Goal: Complete application form

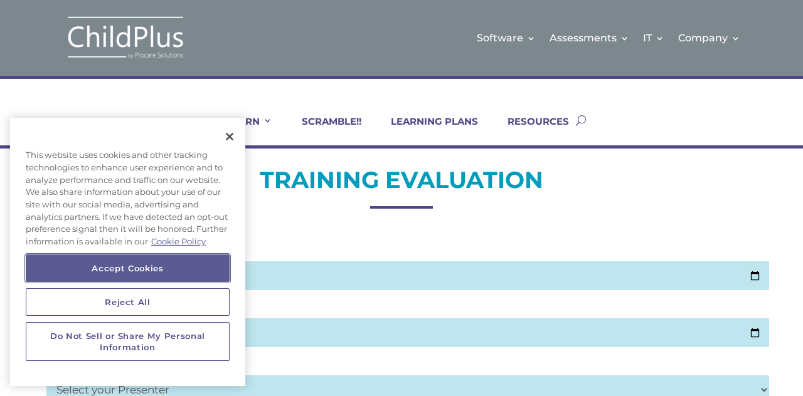
click at [194, 267] on button "Accept Cookies" at bounding box center [128, 269] width 204 height 28
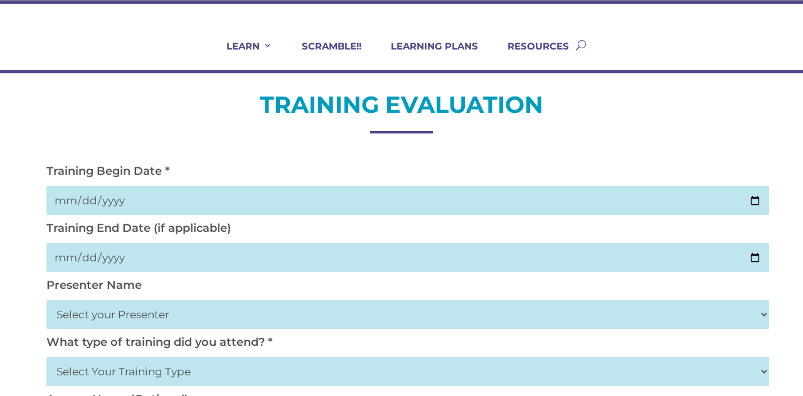
scroll to position [76, 0]
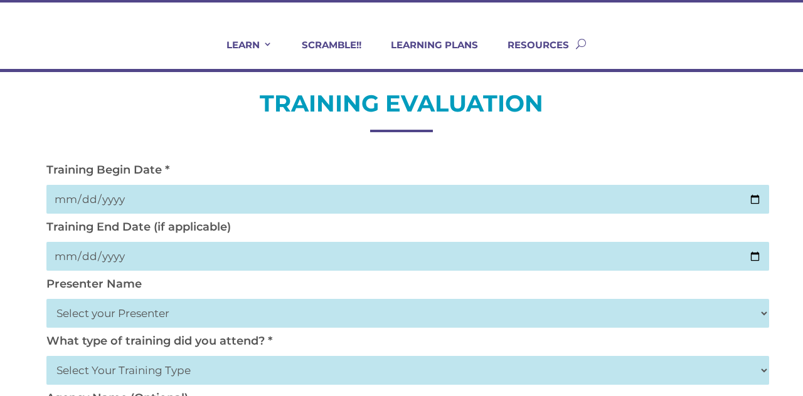
click at [145, 202] on input "date" at bounding box center [407, 199] width 722 height 29
type input "[DATE]"
click at [260, 261] on input "date" at bounding box center [407, 256] width 722 height 29
type input "[DATE]"
click at [286, 317] on select "Select your Presenter [PERSON_NAME] [PERSON_NAME] [PERSON_NAME] [PERSON_NAME] […" at bounding box center [407, 313] width 722 height 29
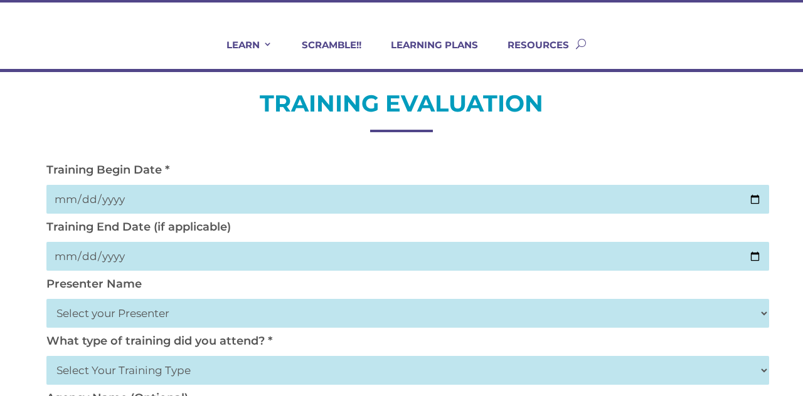
select select "[PERSON_NAME]"
click at [46, 300] on select "Select your Presenter [PERSON_NAME] [PERSON_NAME] [PERSON_NAME] [PERSON_NAME] […" at bounding box center [407, 313] width 722 height 29
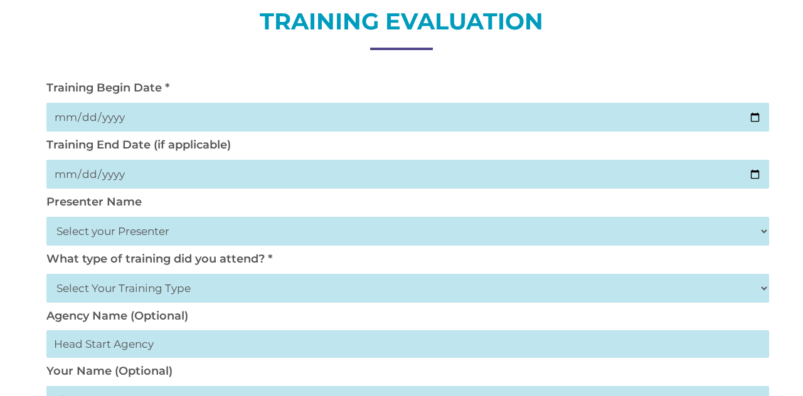
scroll to position [166, 0]
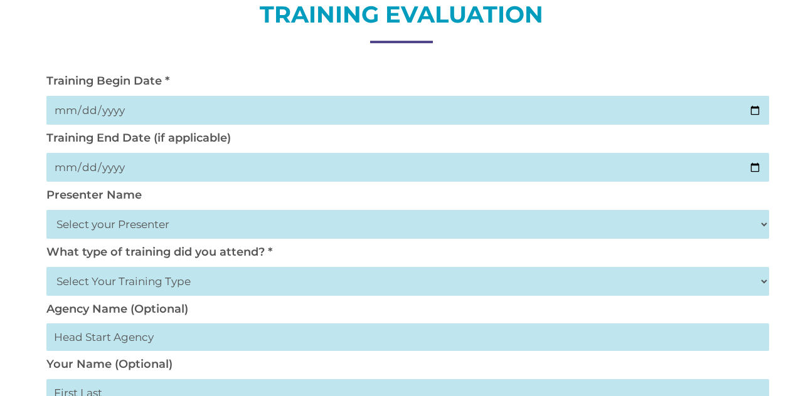
click at [314, 286] on select "Select Your Training Type On-site (at your agency) Virtual Visit Live Group Web…" at bounding box center [407, 281] width 722 height 29
select select "Live Group Webinar"
click at [46, 269] on select "Select Your Training Type On-site (at your agency) Virtual Visit Live Group Web…" at bounding box center [407, 281] width 722 height 29
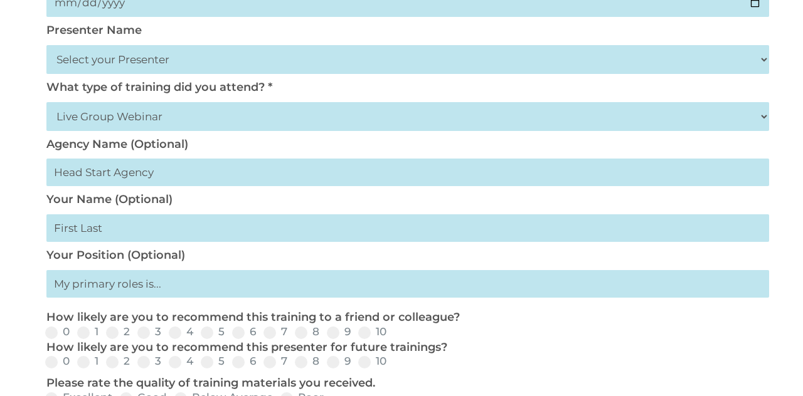
scroll to position [347, 0]
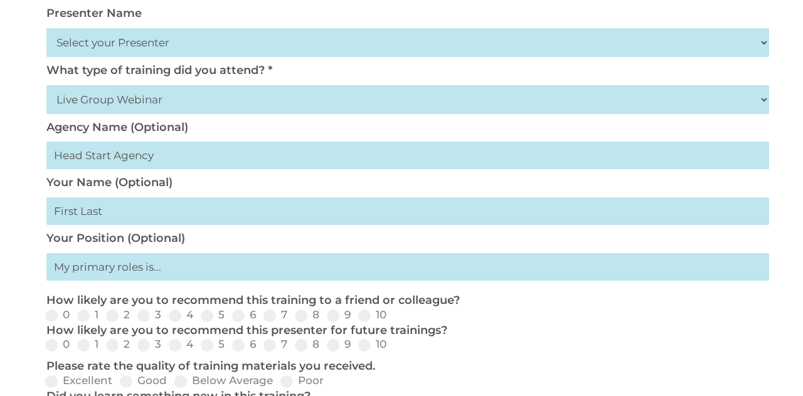
click at [309, 221] on input "text" at bounding box center [407, 212] width 722 height 28
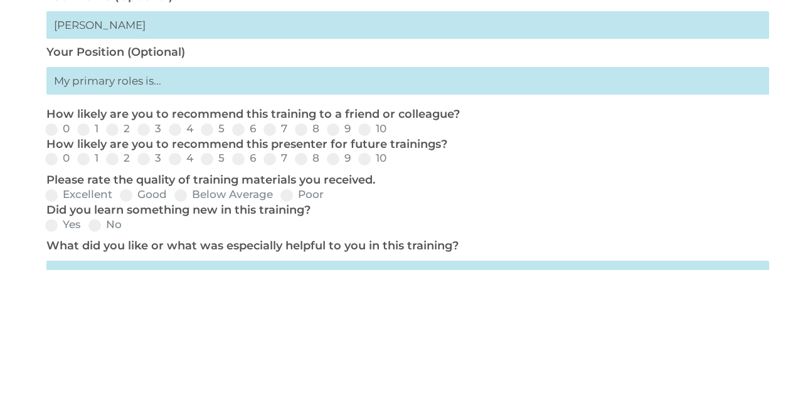
scroll to position [408, 0]
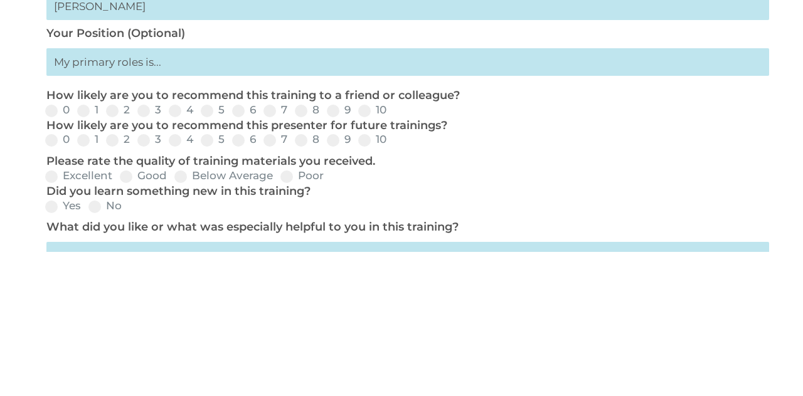
type input "[PERSON_NAME]"
click at [241, 218] on input "text" at bounding box center [407, 207] width 722 height 28
type input "Teacher Asss"
click at [372, 260] on label "10" at bounding box center [372, 255] width 28 height 11
click at [393, 262] on input "10" at bounding box center [397, 260] width 8 height 8
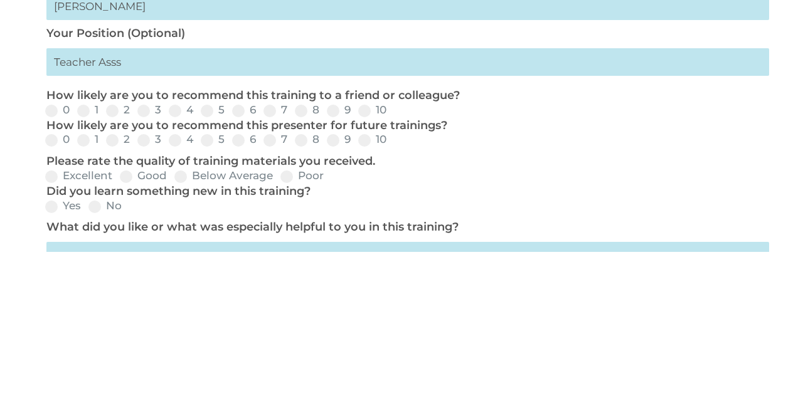
radio input "true"
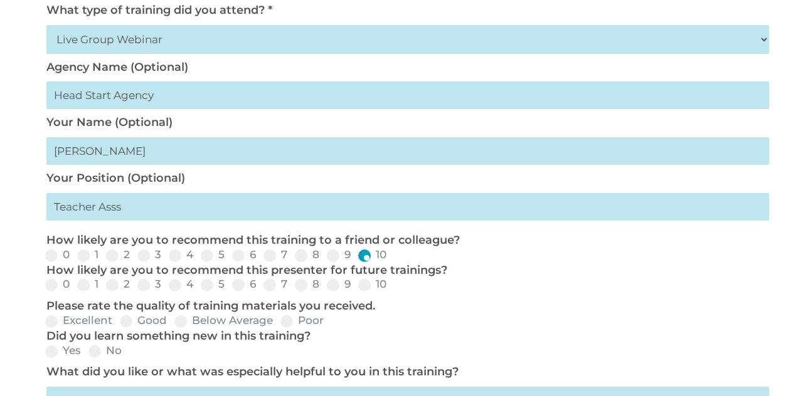
click at [374, 289] on label "10" at bounding box center [372, 284] width 28 height 11
click at [393, 289] on input "10" at bounding box center [397, 289] width 8 height 8
radio input "true"
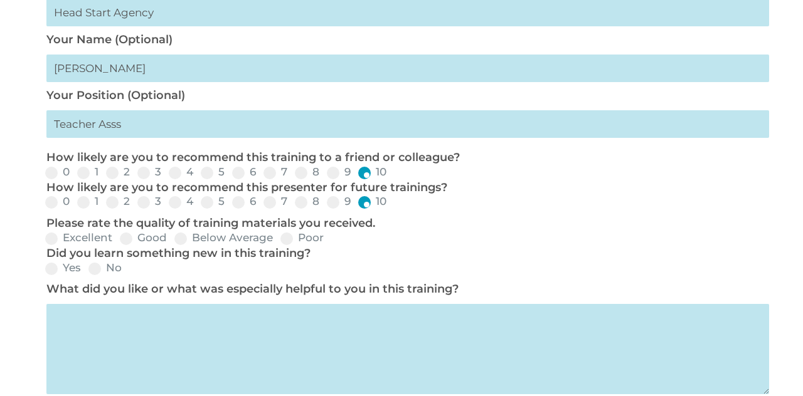
scroll to position [491, 0]
click at [56, 243] on span at bounding box center [51, 238] width 13 height 13
click at [119, 243] on input "Excellent" at bounding box center [123, 242] width 8 height 8
radio input "true"
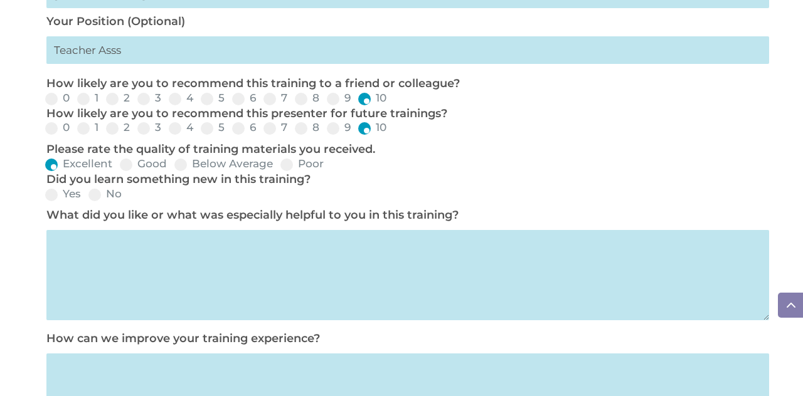
scroll to position [568, 0]
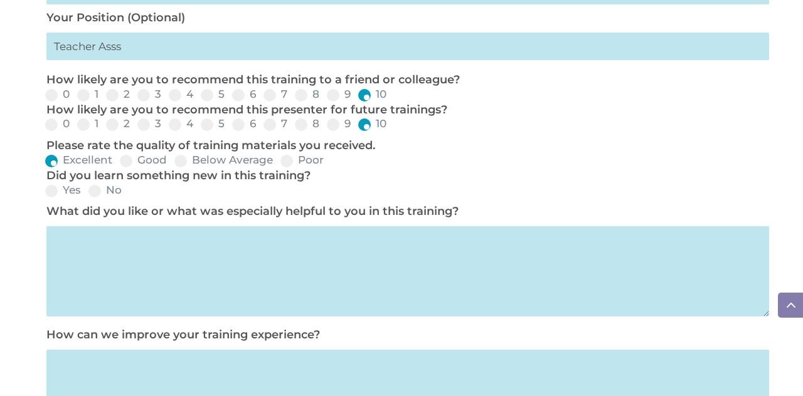
click at [51, 191] on span at bounding box center [51, 191] width 13 height 13
click at [87, 191] on input "Yes" at bounding box center [91, 195] width 8 height 8
radio input "true"
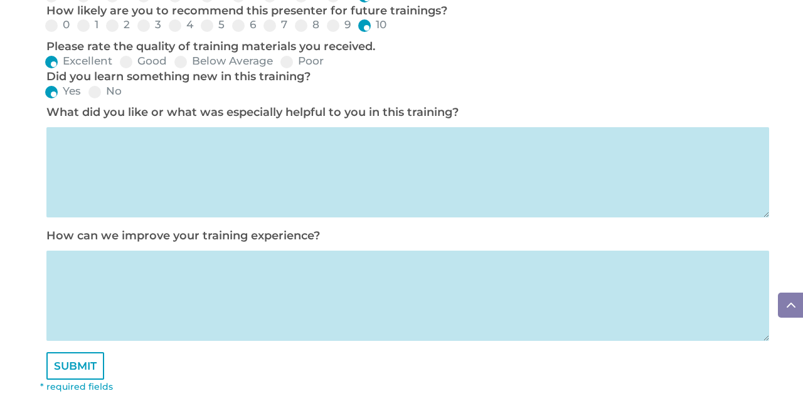
click at [420, 174] on textarea at bounding box center [407, 172] width 722 height 90
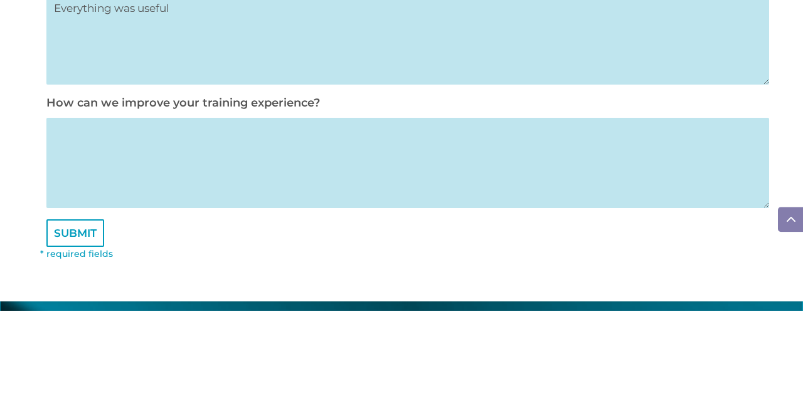
scroll to position [714, 0]
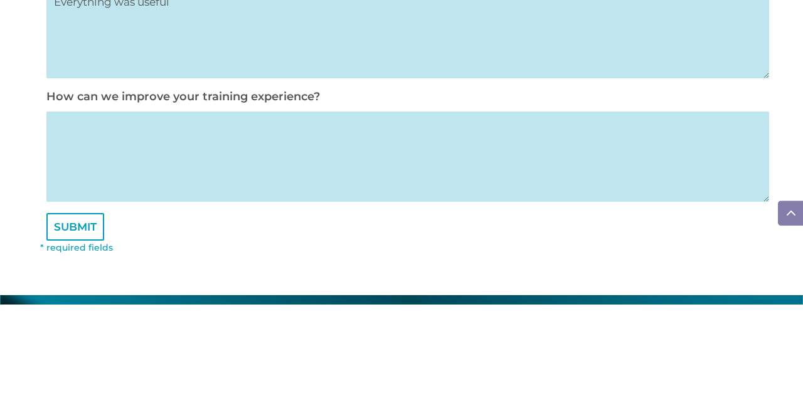
type textarea "Everything was useful"
click at [394, 250] on textarea at bounding box center [407, 249] width 722 height 90
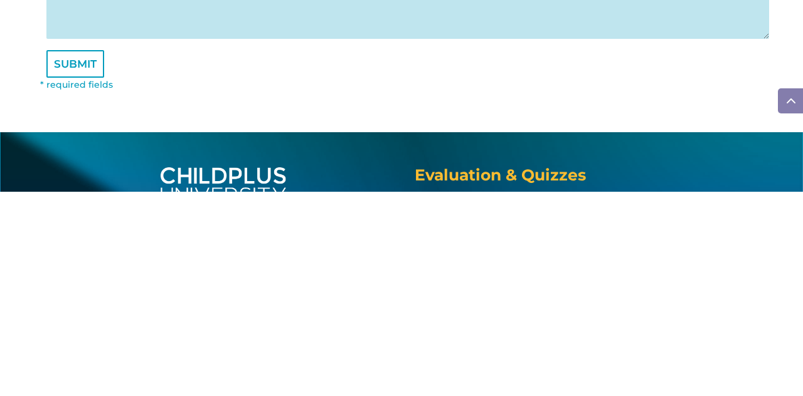
type textarea "N/A"
click at [58, 282] on input "SUBMIT" at bounding box center [75, 269] width 58 height 28
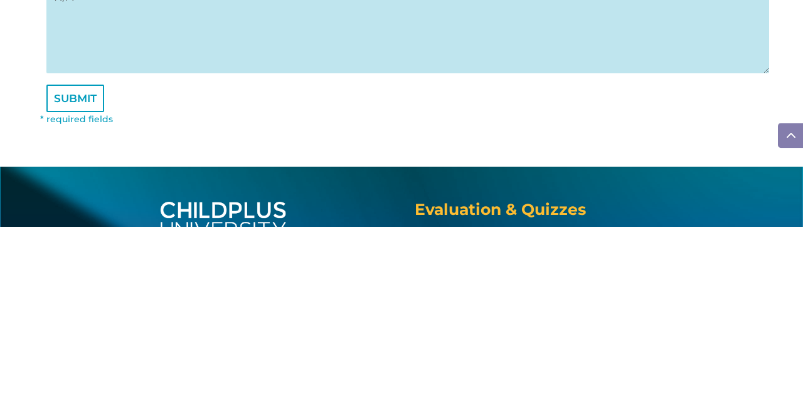
scroll to position [765, 0]
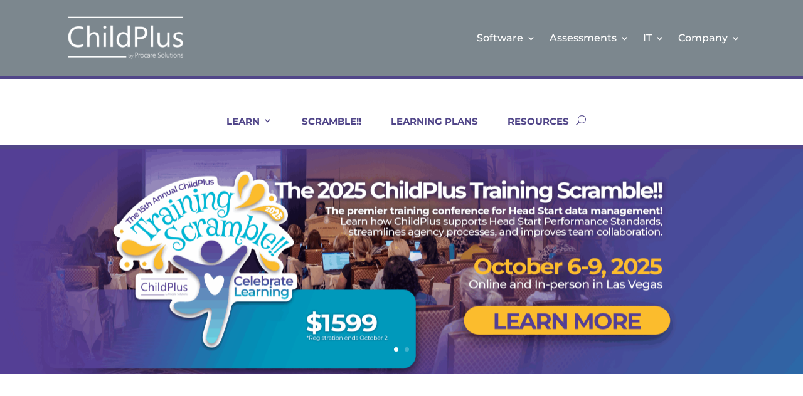
click at [491, 225] on div at bounding box center [401, 262] width 706 height 226
click at [477, 174] on div at bounding box center [401, 262] width 706 height 226
